Goal: Information Seeking & Learning: Find specific fact

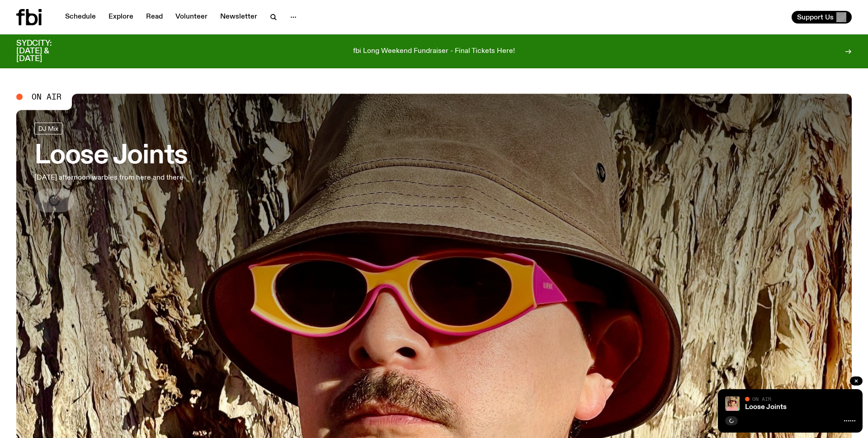
click at [273, 24] on div "Schedule Explore Read Volunteer Newsletter" at bounding box center [223, 17] width 414 height 16
click at [271, 19] on icon "button" at bounding box center [273, 17] width 11 height 11
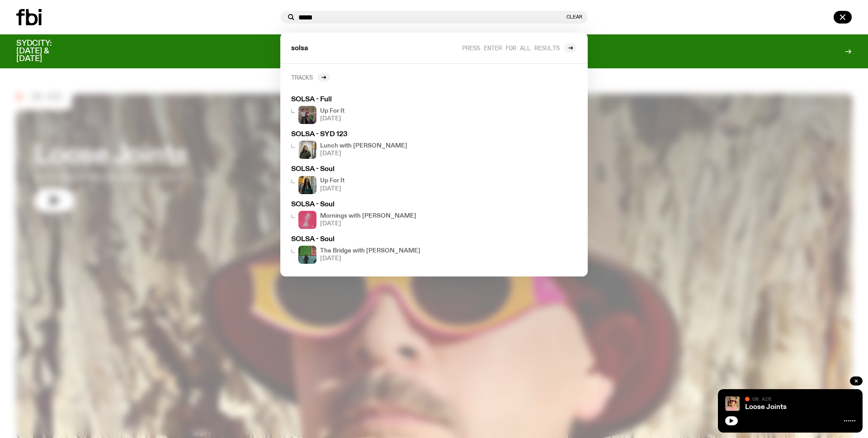
type input "*****"
click at [310, 78] on h2 "Tracks" at bounding box center [302, 77] width 22 height 7
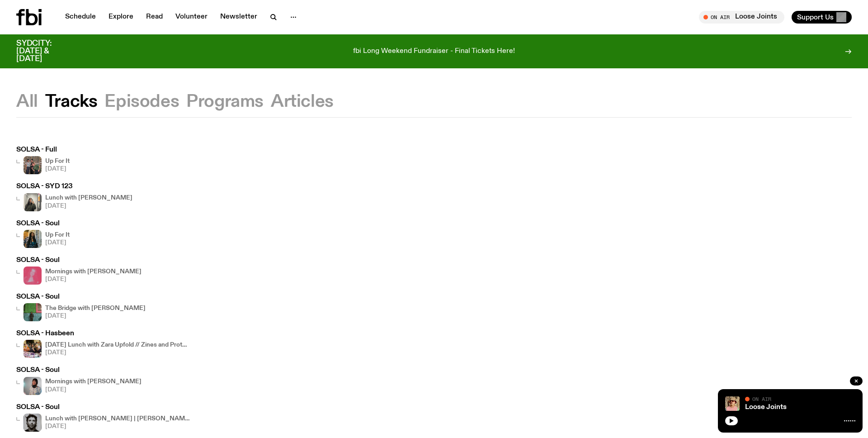
click at [60, 160] on h4 "Up For It" at bounding box center [57, 161] width 24 height 6
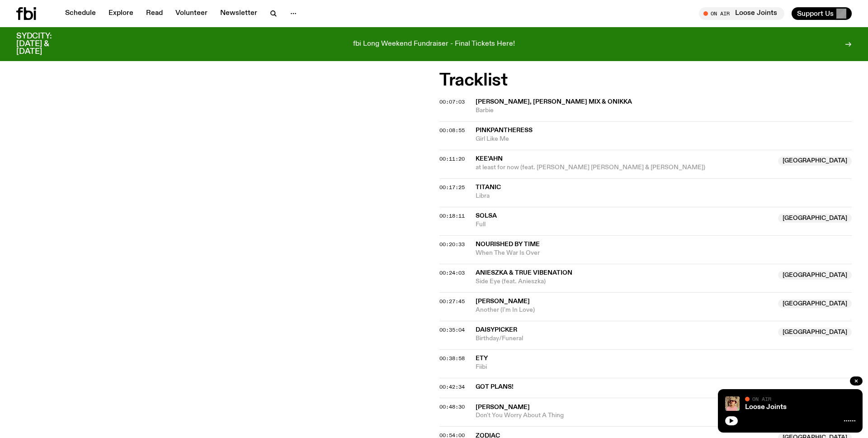
scroll to position [326, 0]
